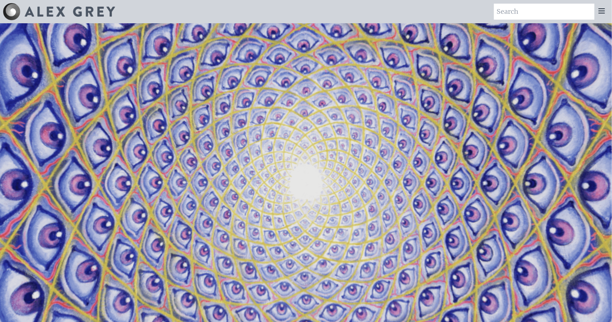
click at [603, 12] on icon at bounding box center [602, 11] width 9 height 9
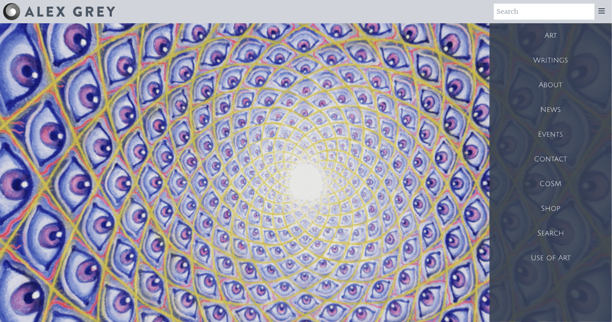
click at [565, 34] on div "Art" at bounding box center [551, 35] width 122 height 25
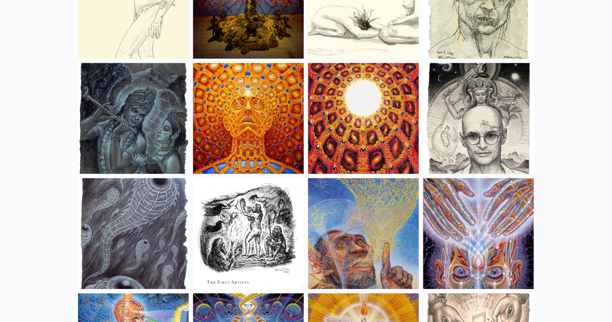
scroll to position [5084, 0]
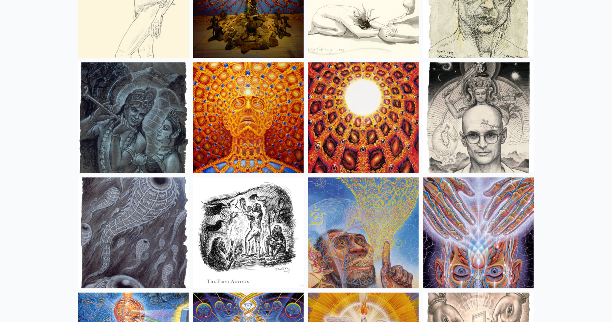
click at [379, 116] on img at bounding box center [363, 117] width 111 height 111
